Goal: Task Accomplishment & Management: Manage account settings

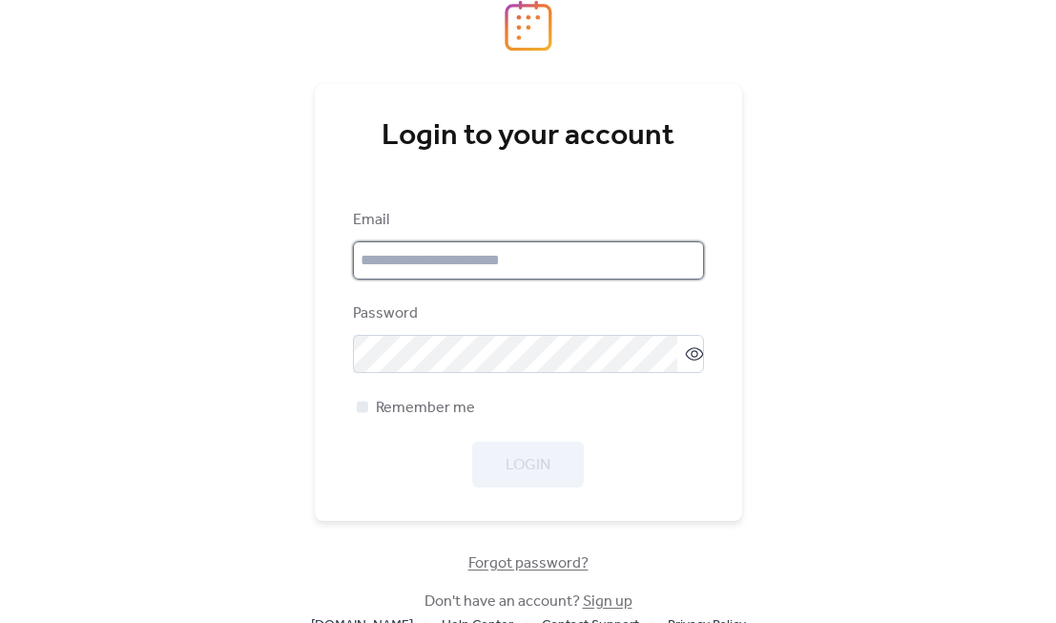
click at [439, 253] on input "email" at bounding box center [528, 260] width 351 height 38
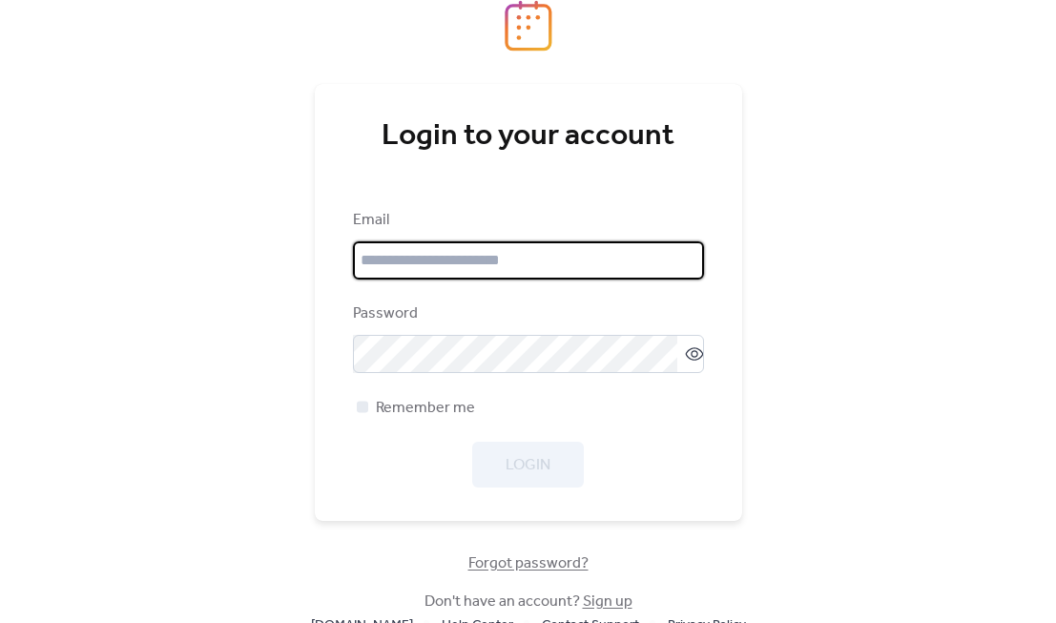
type input "**********"
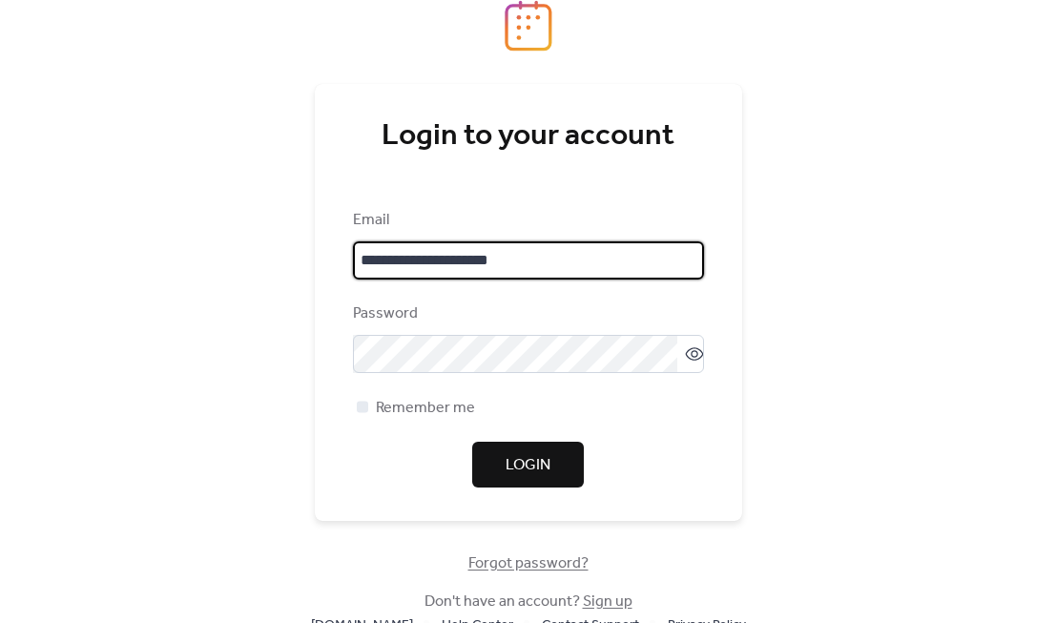
click at [533, 477] on span "Login" at bounding box center [527, 465] width 45 height 23
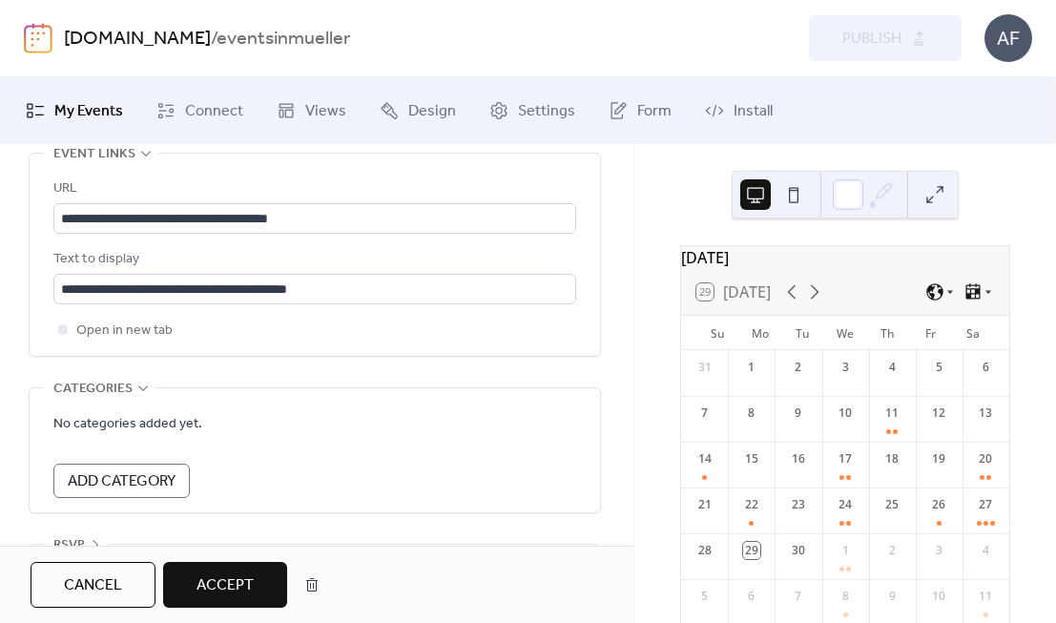
scroll to position [1309, 0]
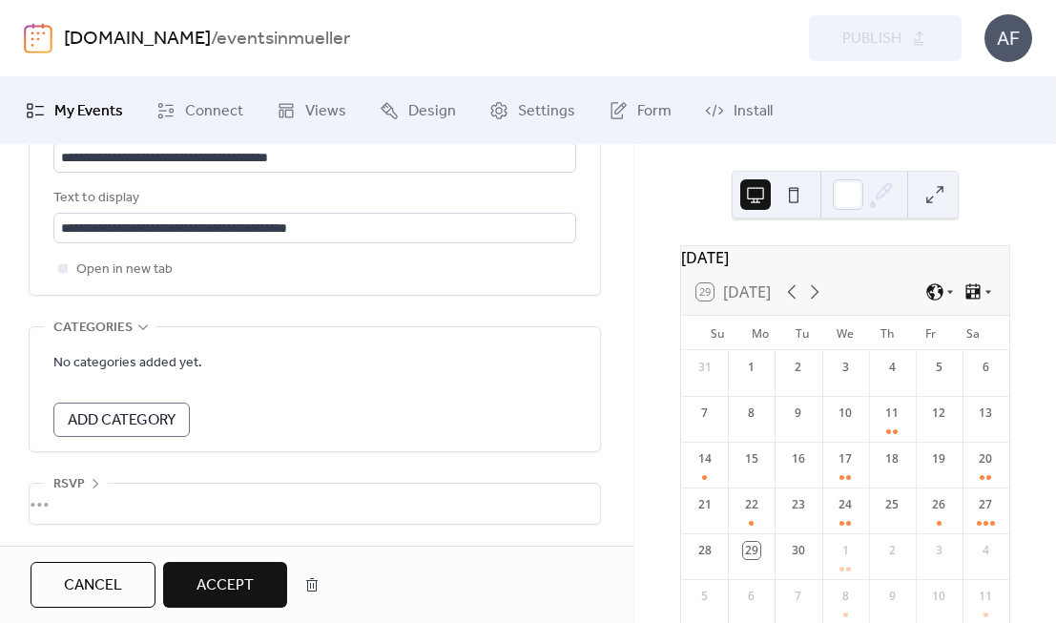
click at [237, 588] on span "Accept" at bounding box center [224, 585] width 57 height 23
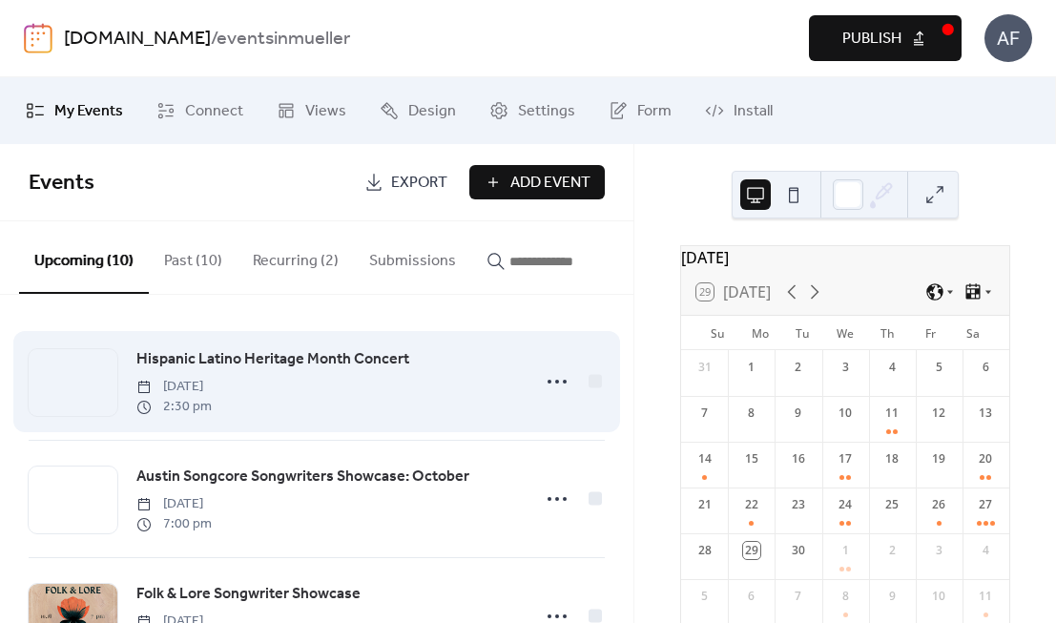
scroll to position [111, 0]
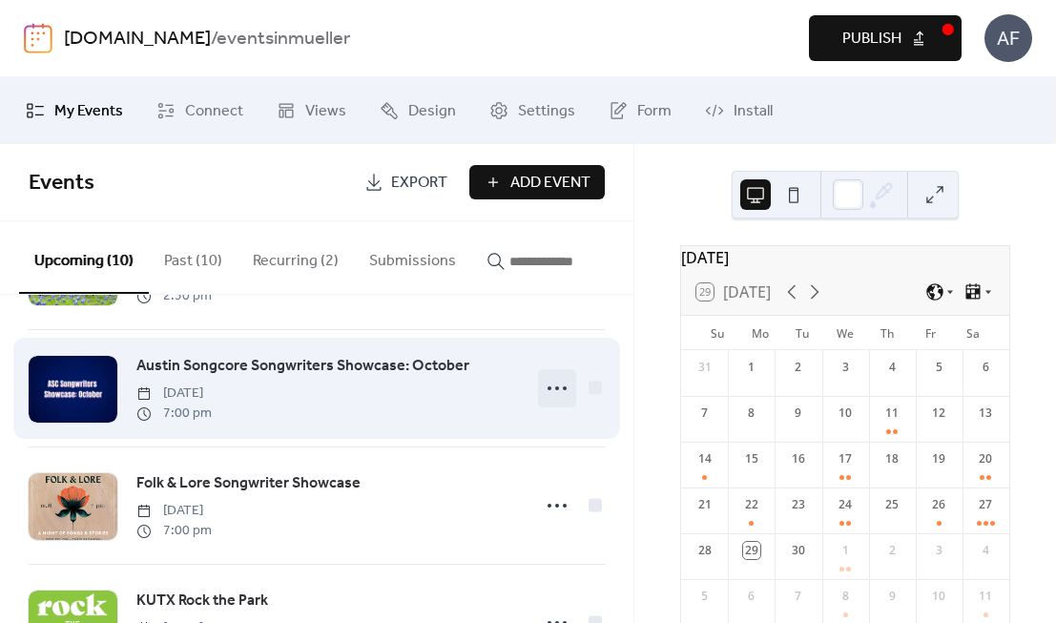
click at [554, 393] on icon at bounding box center [557, 388] width 31 height 31
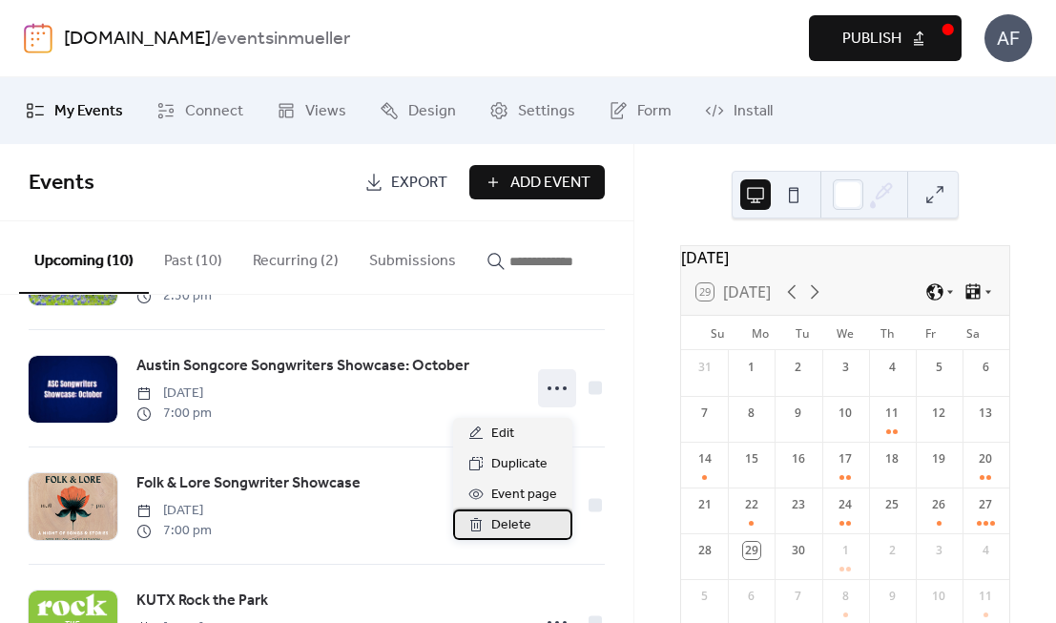
click at [522, 518] on span "Delete" at bounding box center [511, 525] width 40 height 23
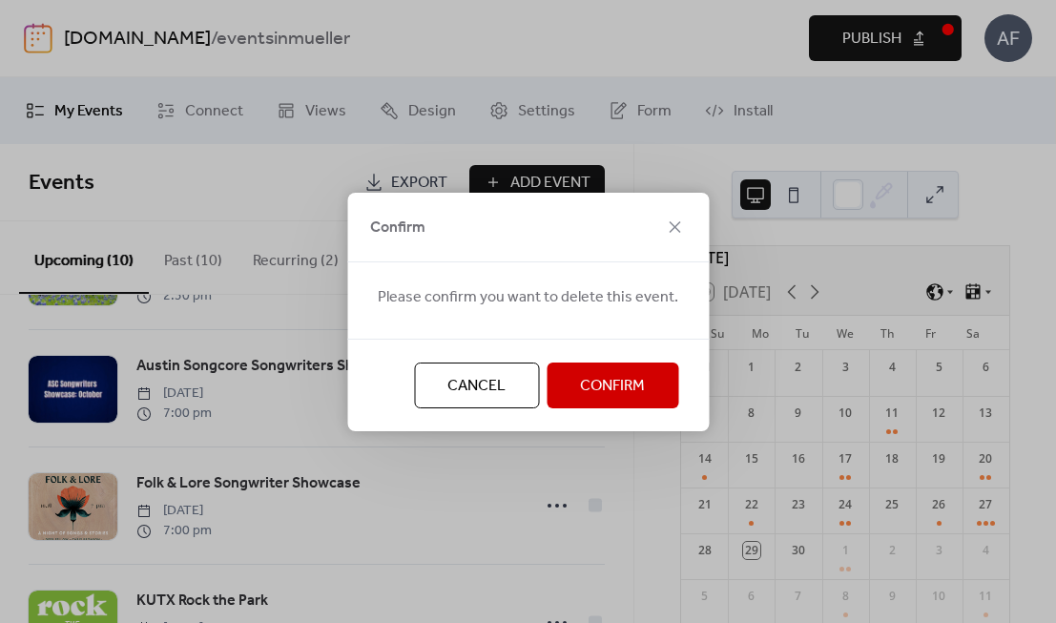
click at [603, 396] on span "Confirm" at bounding box center [612, 386] width 65 height 23
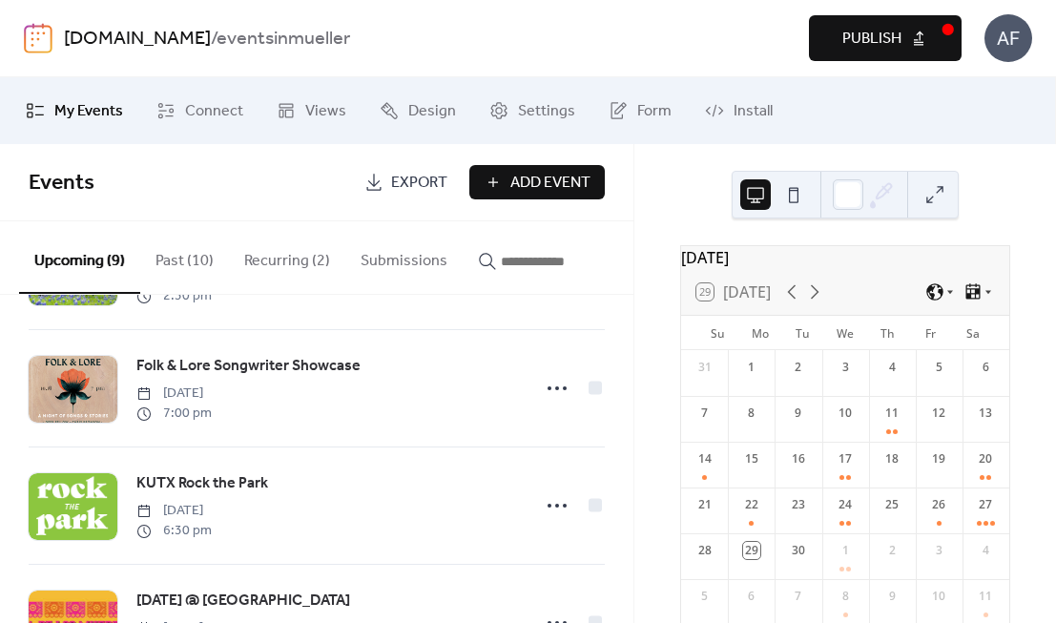
click at [857, 34] on span "Publish" at bounding box center [871, 39] width 59 height 23
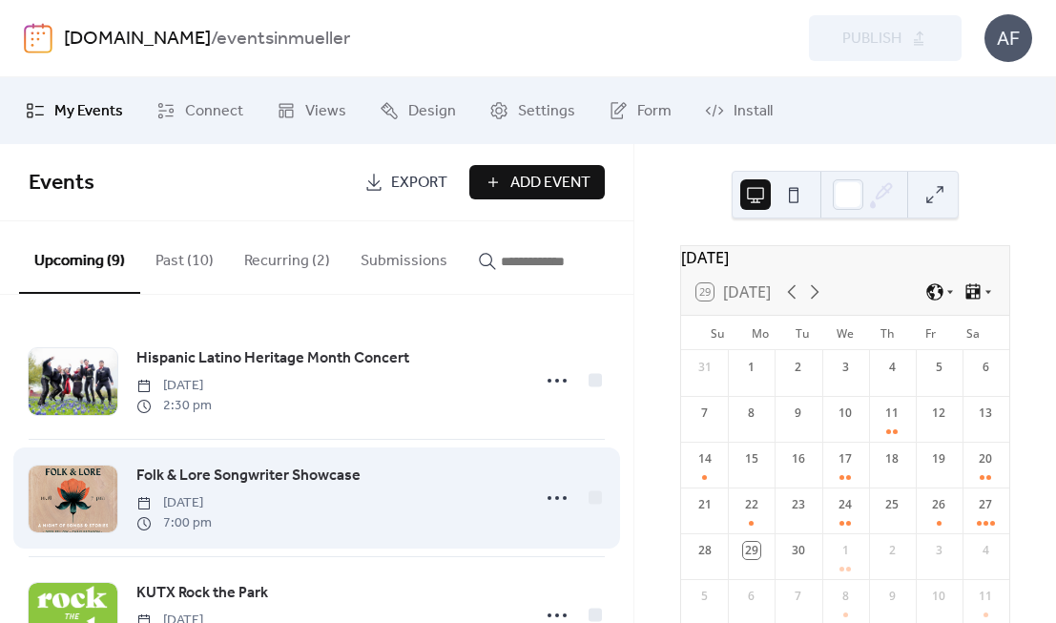
scroll to position [0, 0]
click at [74, 510] on div at bounding box center [73, 499] width 89 height 67
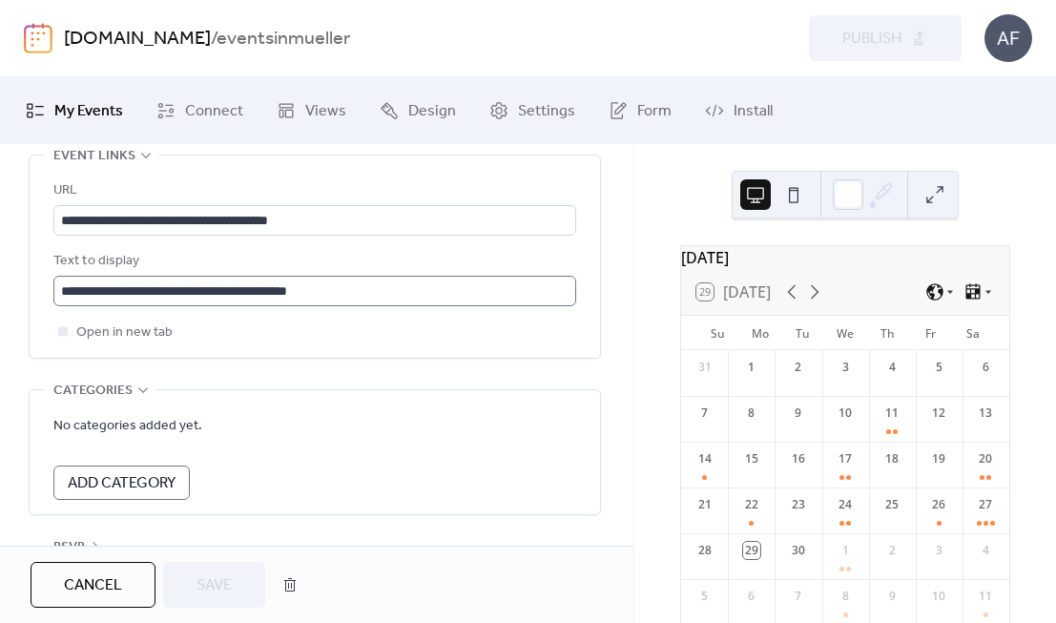
scroll to position [1133, 0]
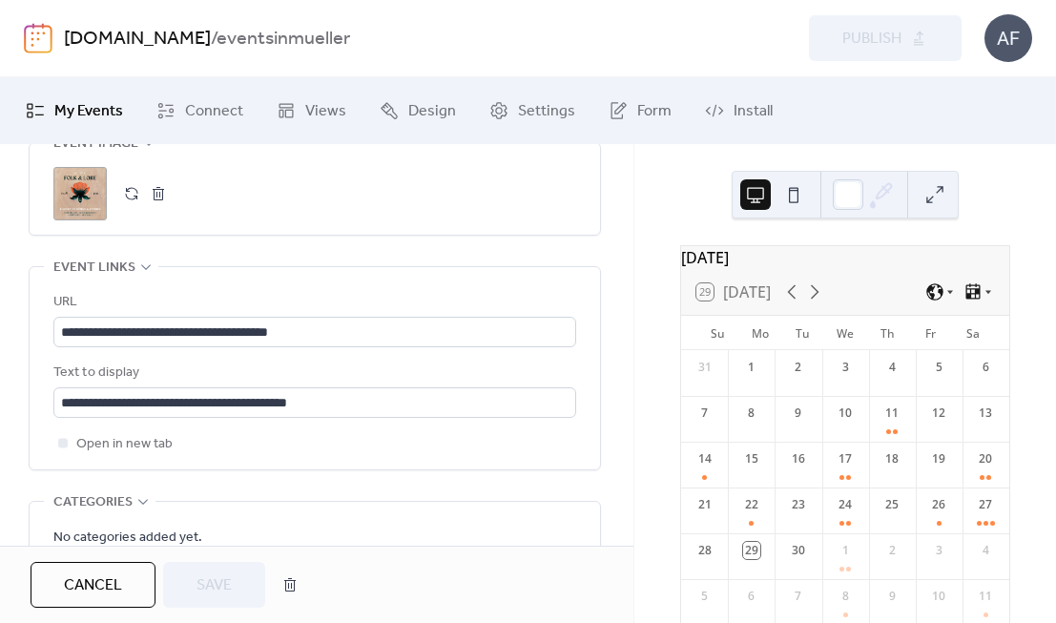
click at [83, 196] on div ";" at bounding box center [79, 193] width 53 height 53
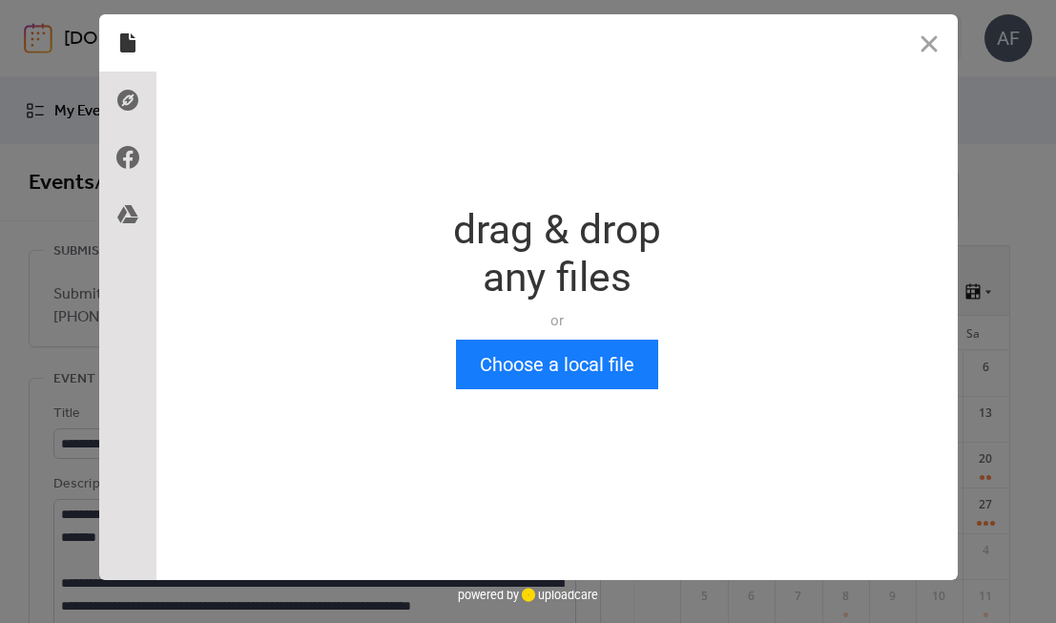
scroll to position [0, 0]
click at [931, 37] on button "Close" at bounding box center [928, 42] width 57 height 57
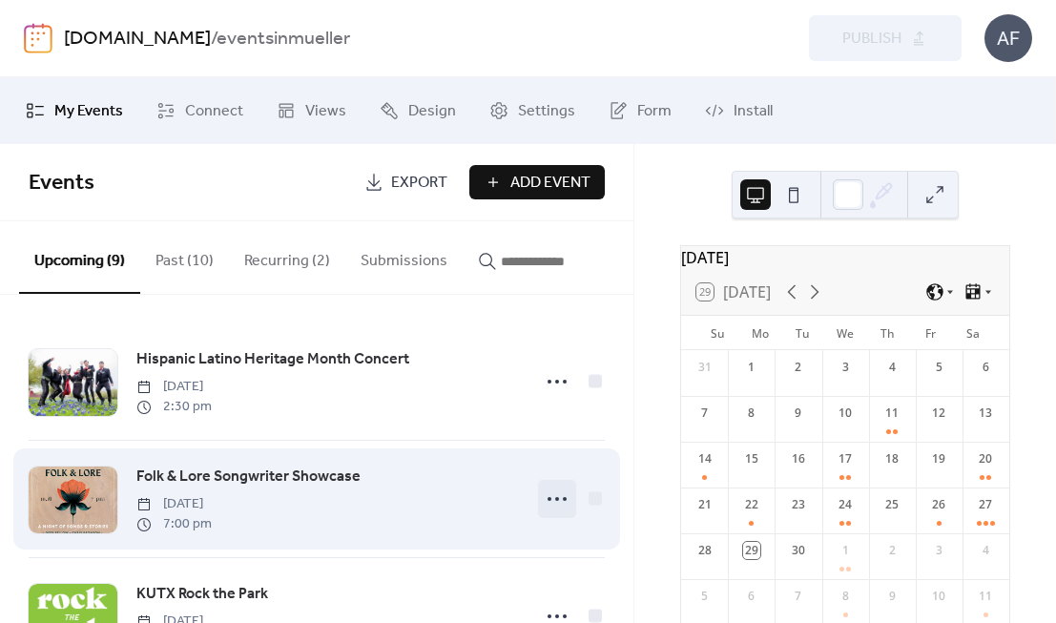
click at [559, 501] on icon at bounding box center [557, 499] width 31 height 31
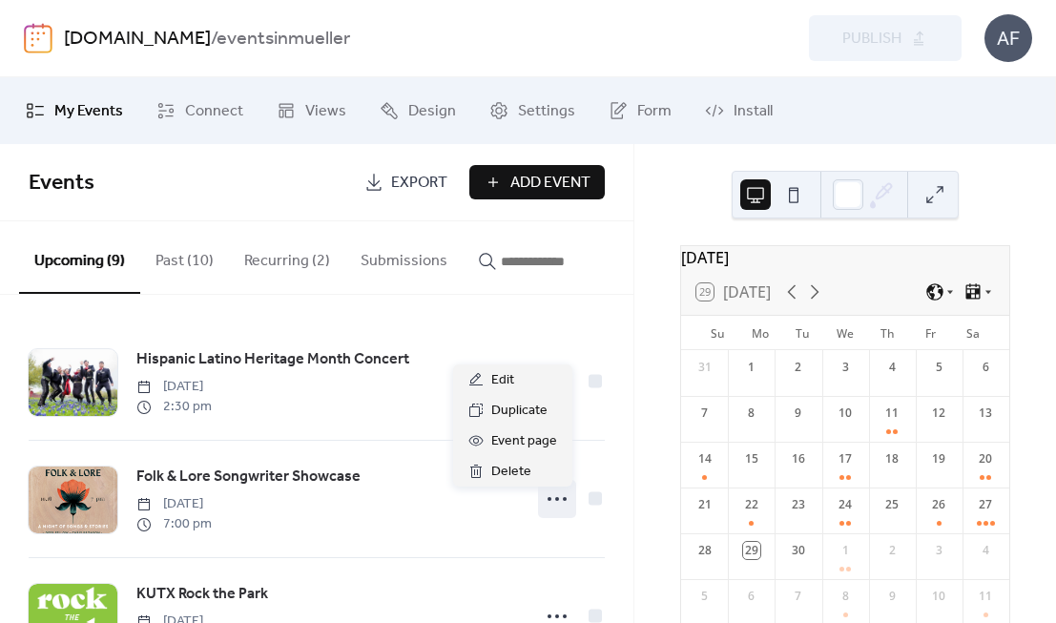
click at [484, 40] on div "[DOMAIN_NAME] / eventsinmueller" at bounding box center [319, 39] width 510 height 36
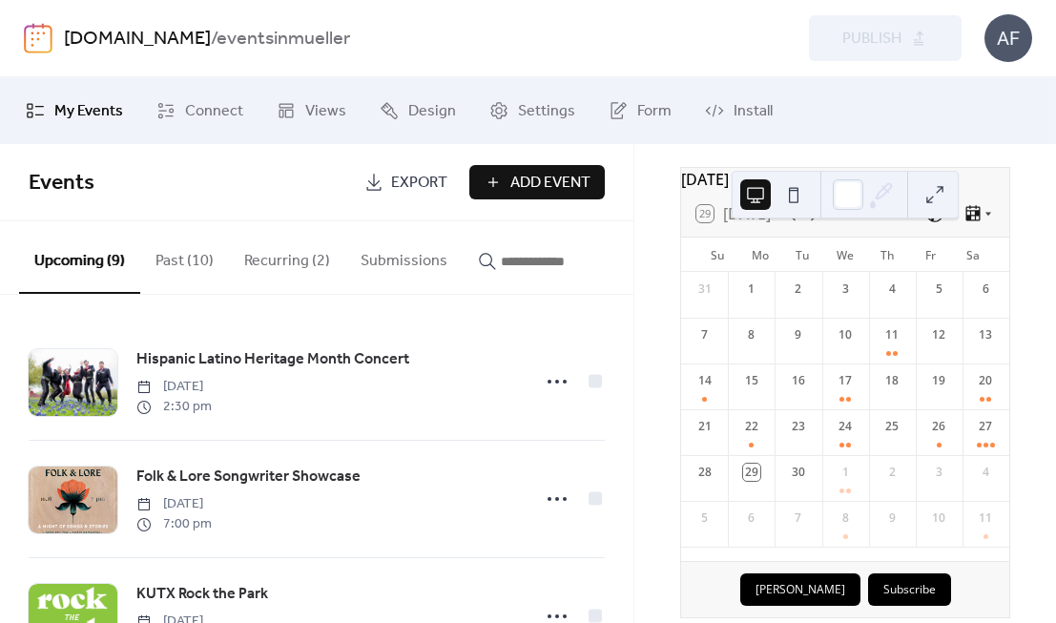
scroll to position [108, 0]
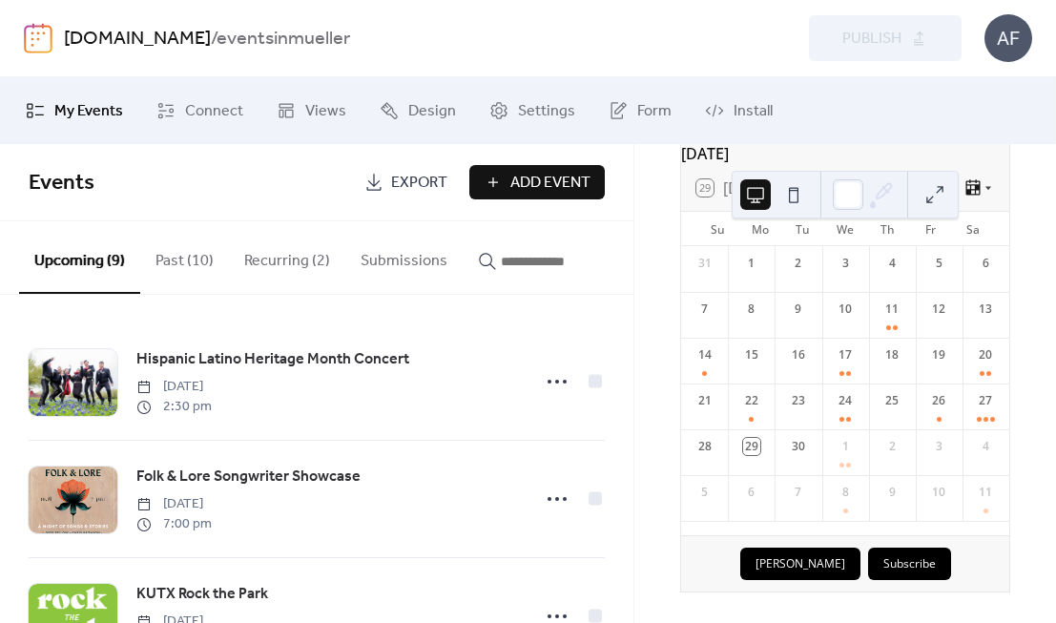
click at [301, 252] on button "Recurring (2)" at bounding box center [287, 256] width 116 height 71
